Goal: Browse casually

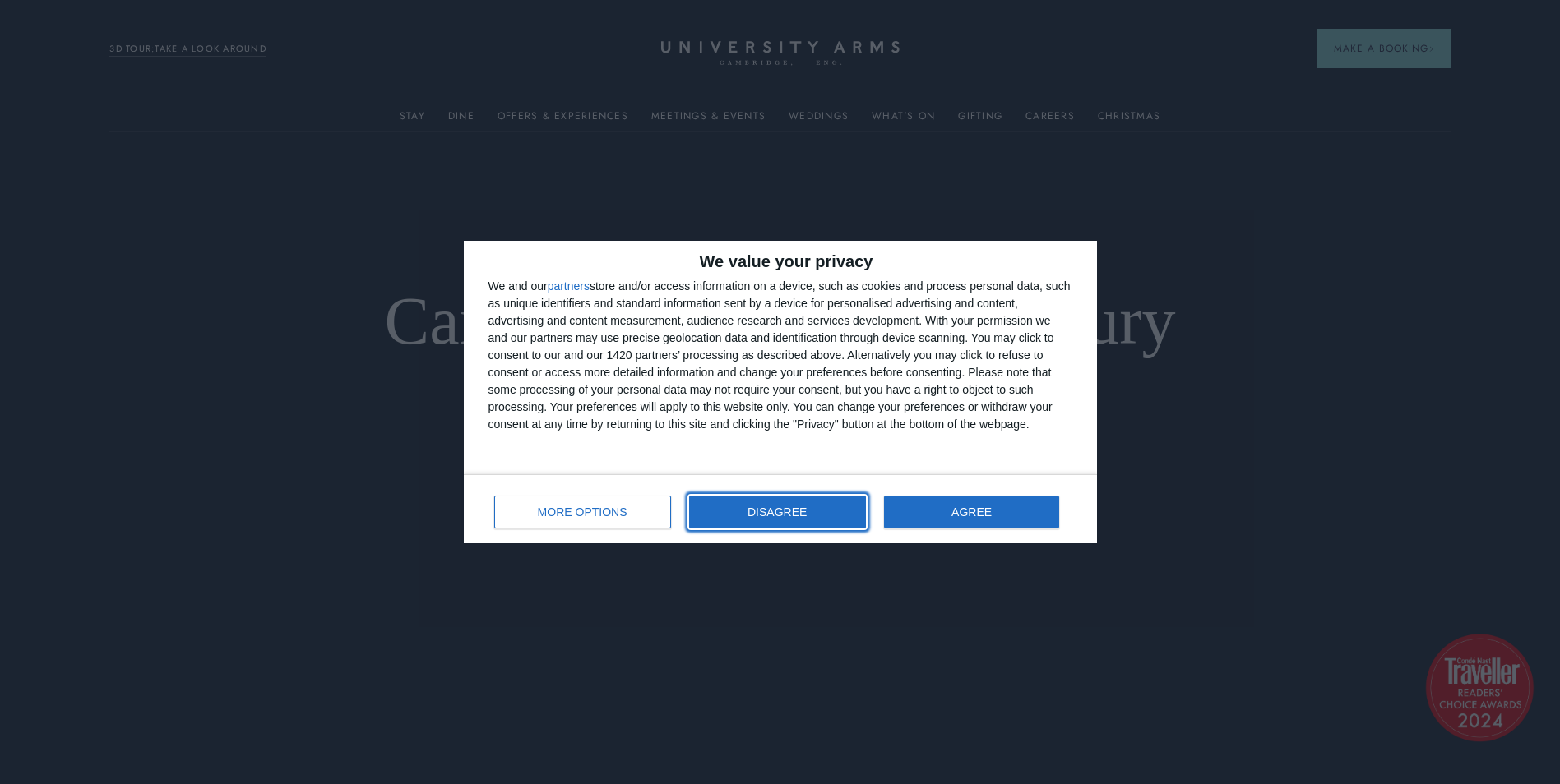
click at [792, 518] on button "DISAGREE" at bounding box center [778, 512] width 177 height 33
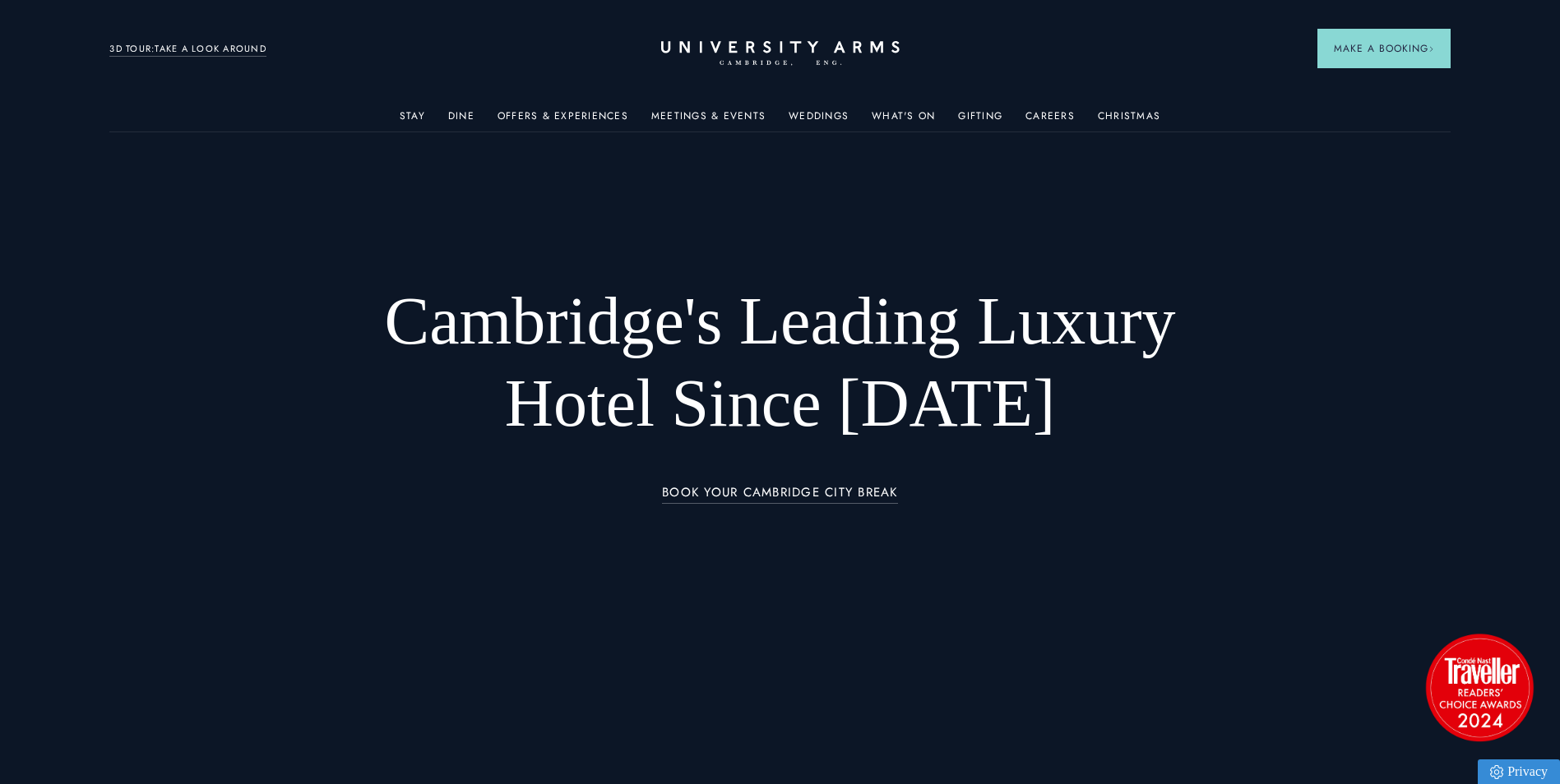
click at [893, 332] on h1 "Cambridge's Leading Luxury Hotel Since [DATE]" at bounding box center [780, 362] width 878 height 165
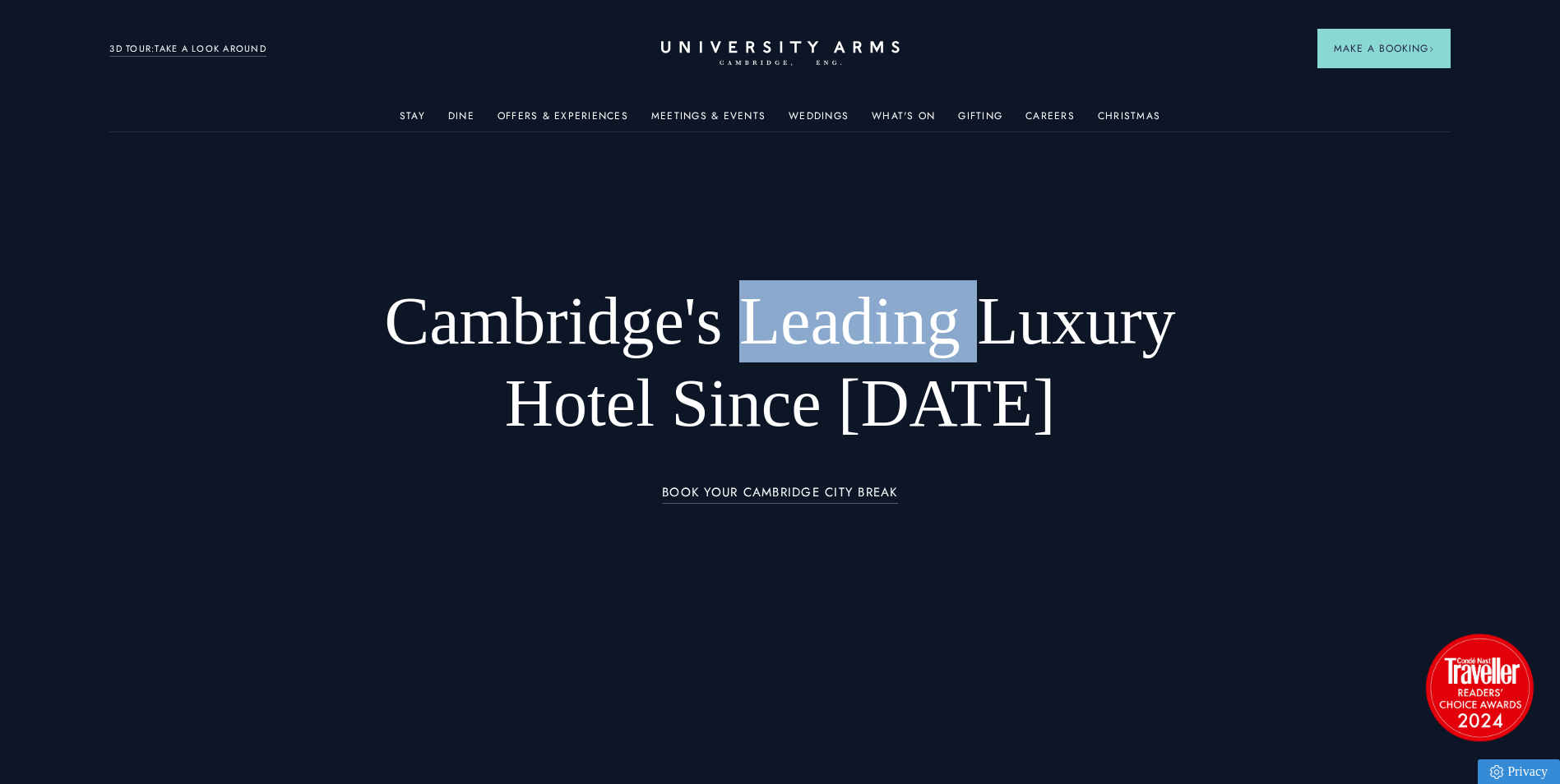
click at [893, 332] on h1 "Cambridge's Leading Luxury Hotel Since [DATE]" at bounding box center [780, 362] width 878 height 165
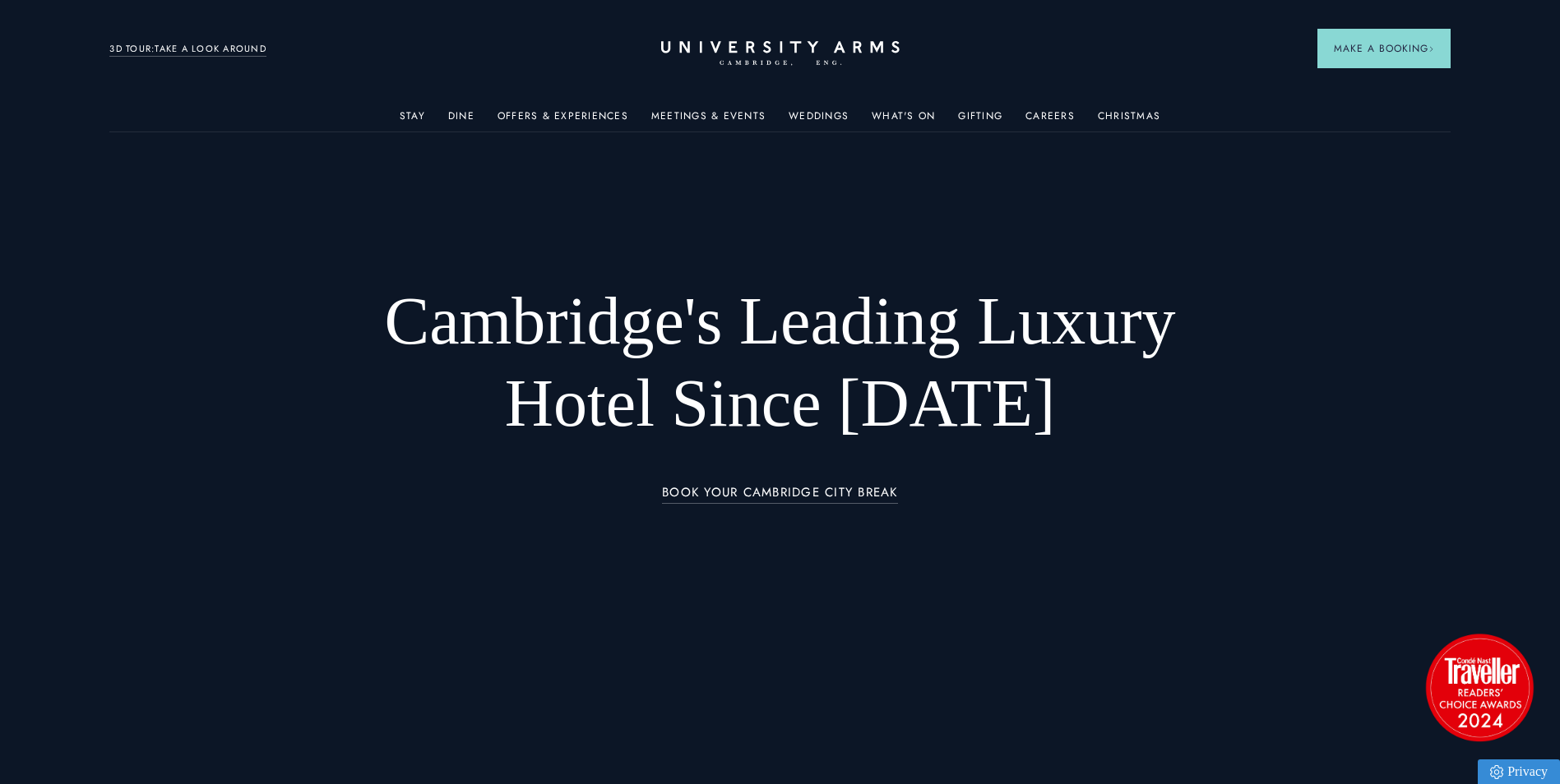
drag, startPoint x: 893, startPoint y: 332, endPoint x: 1045, endPoint y: 334, distance: 152.0
click at [1045, 334] on h1 "Cambridge's Leading Luxury Hotel Since [DATE]" at bounding box center [780, 362] width 878 height 165
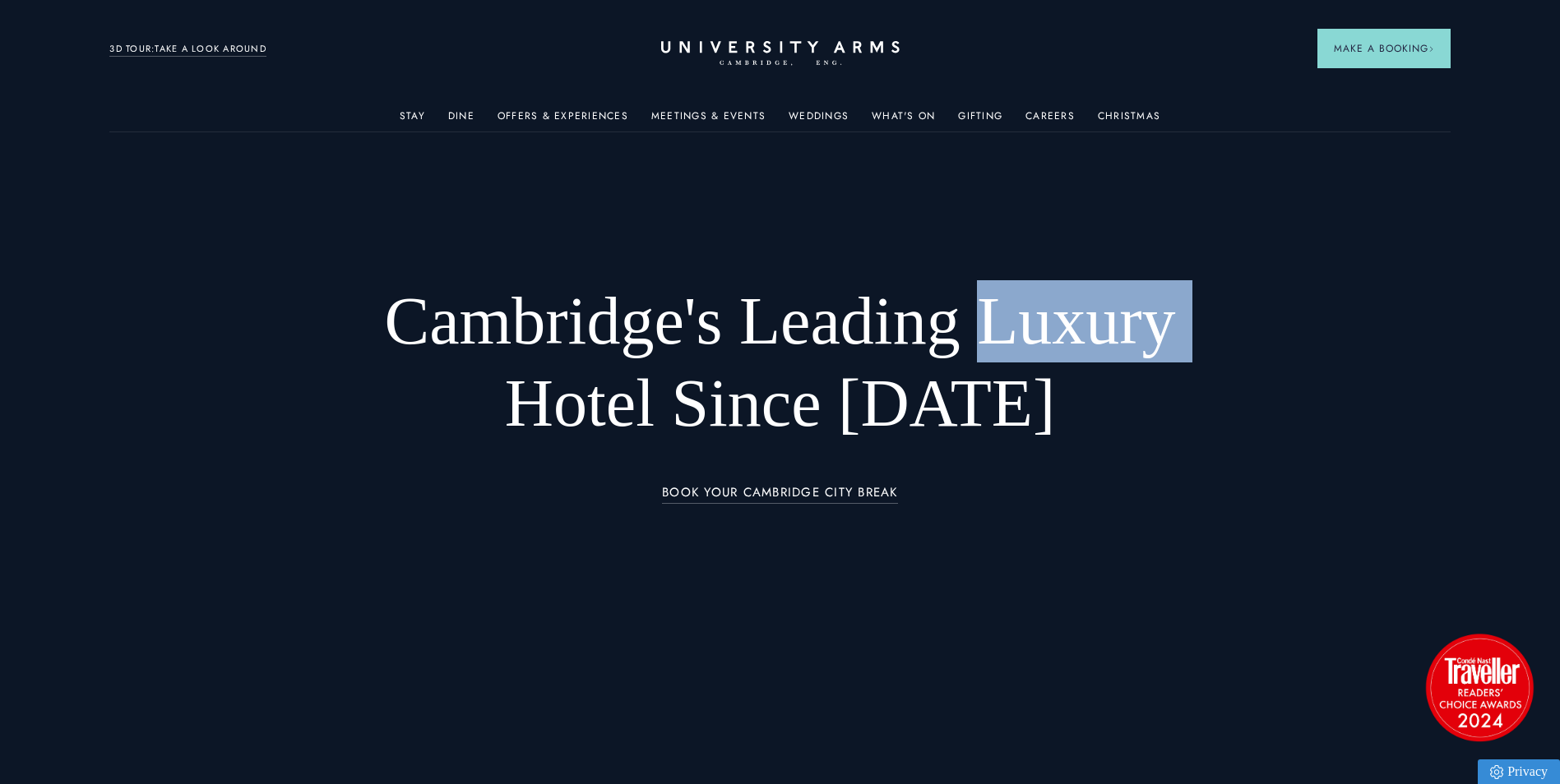
click at [1045, 334] on h1 "Cambridge's Leading Luxury Hotel Since [DATE]" at bounding box center [780, 362] width 878 height 165
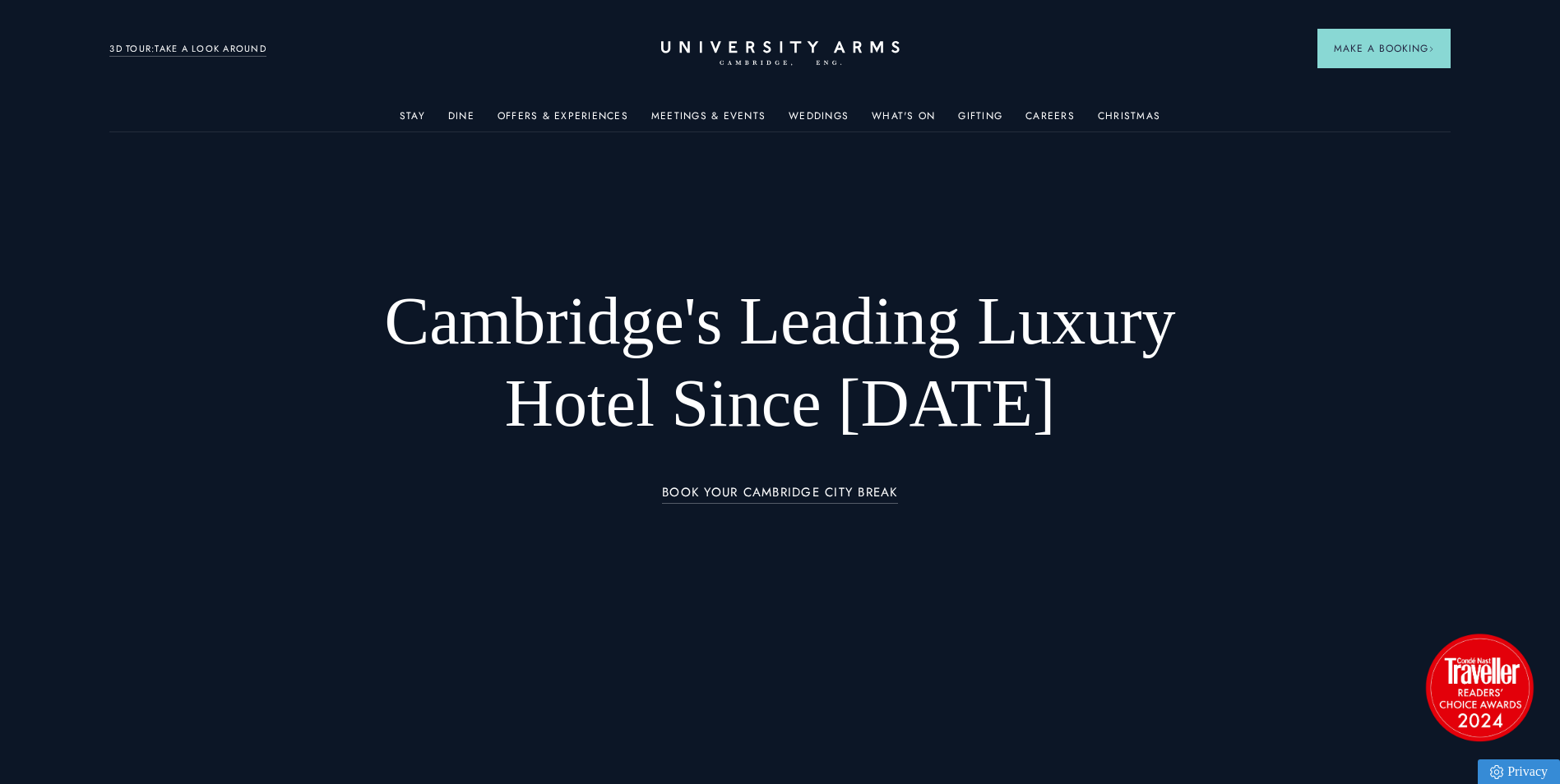
drag, startPoint x: 1045, startPoint y: 334, endPoint x: 951, endPoint y: 401, distance: 115.4
click at [951, 401] on h1 "Cambridge's Leading Luxury Hotel Since [DATE]" at bounding box center [780, 362] width 878 height 165
click at [807, 404] on h1 "Cambridge's Leading Luxury Hotel Since [DATE]" at bounding box center [780, 362] width 878 height 165
drag, startPoint x: 807, startPoint y: 404, endPoint x: 736, endPoint y: 404, distance: 71.0
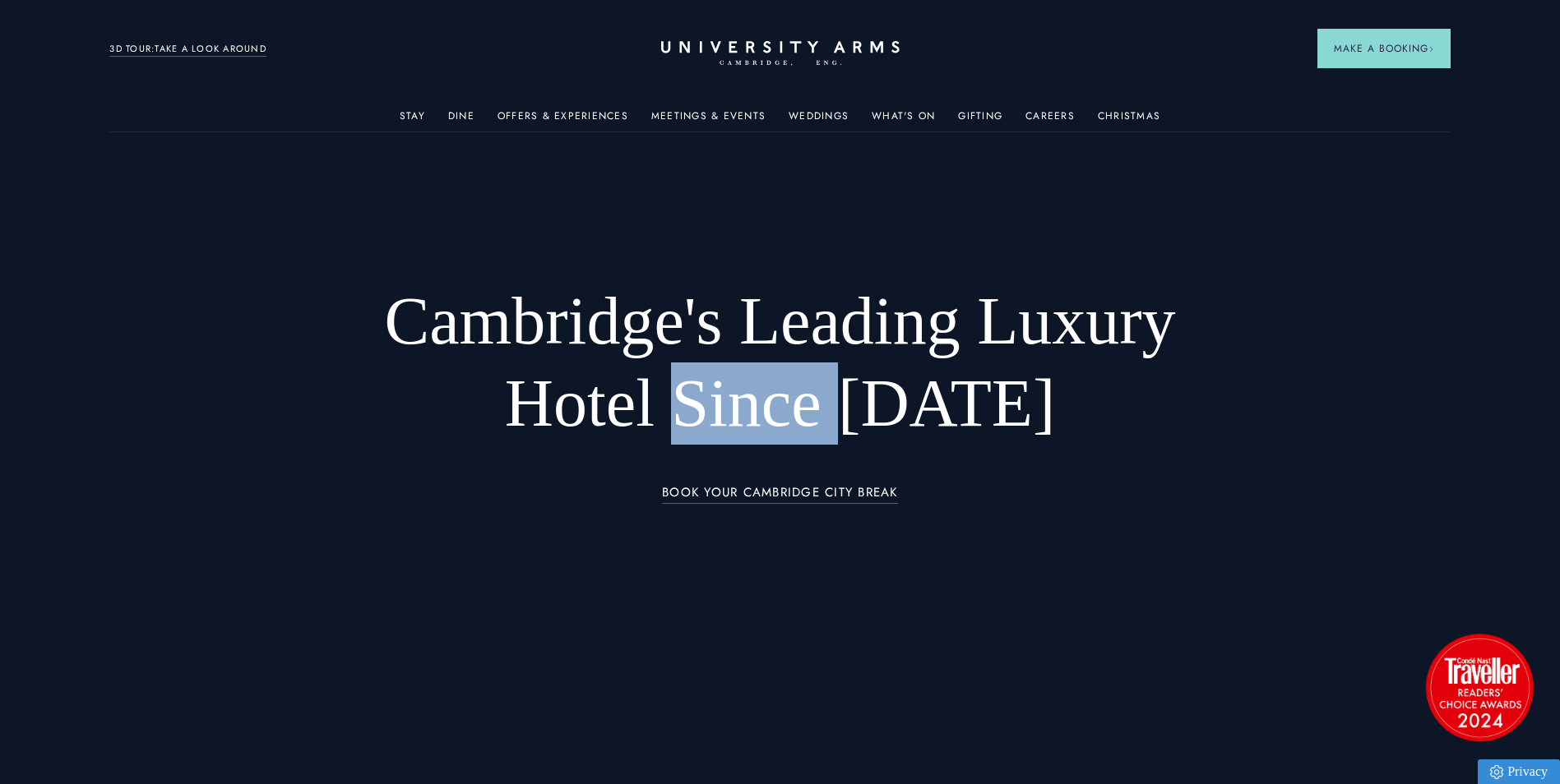
click at [739, 404] on h1 "Cambridge's Leading Luxury Hotel Since [DATE]" at bounding box center [780, 362] width 878 height 165
click at [644, 405] on h1 "Cambridge's Leading Luxury Hotel Since [DATE]" at bounding box center [780, 362] width 878 height 165
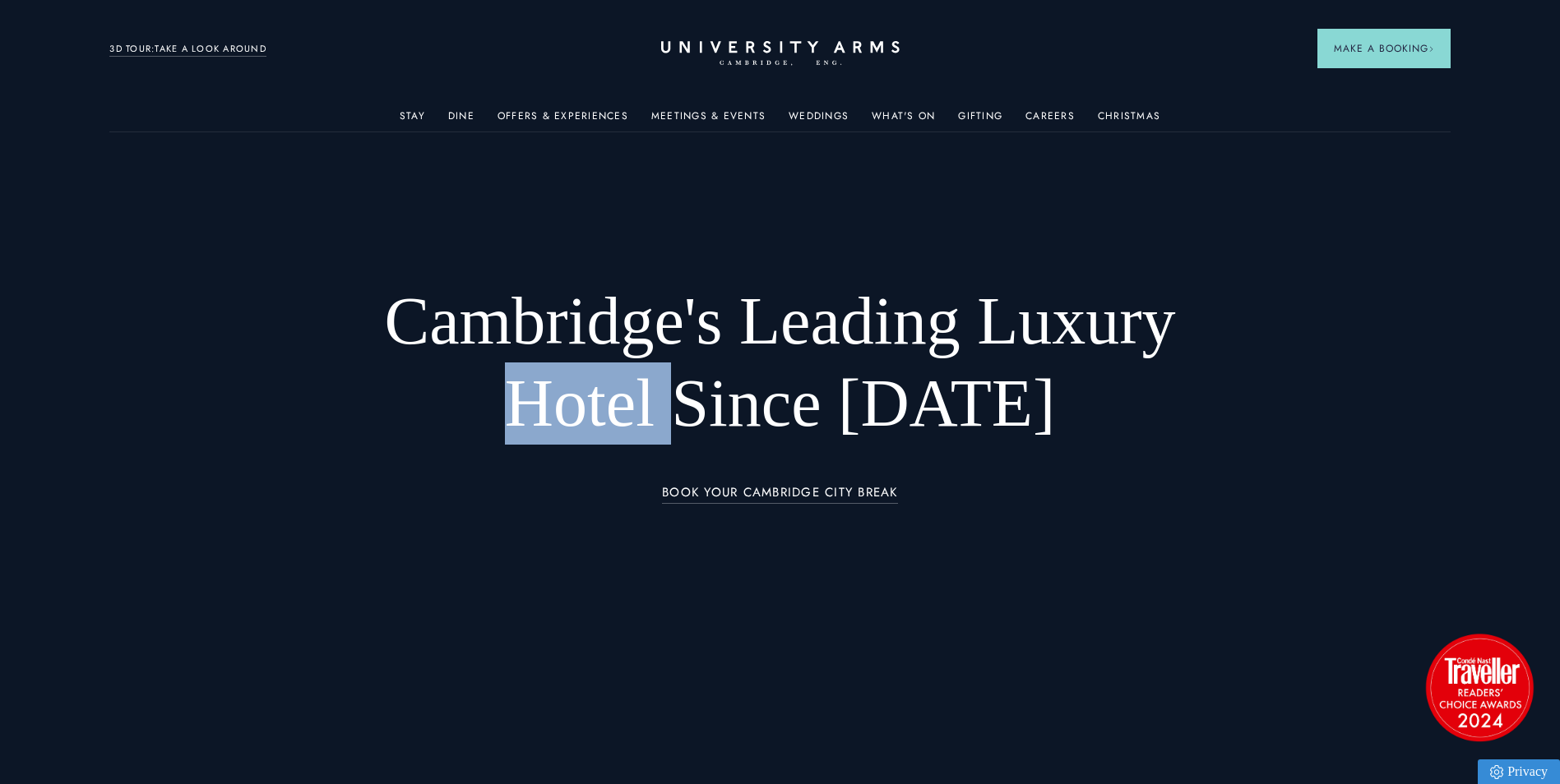
click at [644, 405] on h1 "Cambridge's Leading Luxury Hotel Since [DATE]" at bounding box center [780, 362] width 878 height 165
drag, startPoint x: 644, startPoint y: 405, endPoint x: 610, endPoint y: 411, distance: 34.5
click at [610, 411] on h1 "Cambridge's Leading Luxury Hotel Since [DATE]" at bounding box center [780, 362] width 878 height 165
